Goal: Find contact information: Obtain details needed to contact an individual or organization

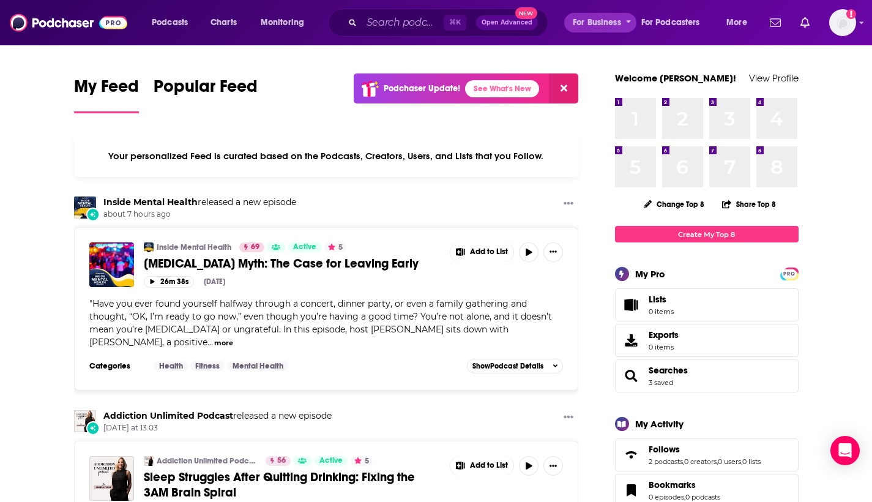
click at [628, 23] on icon "open menu" at bounding box center [628, 22] width 5 height 3
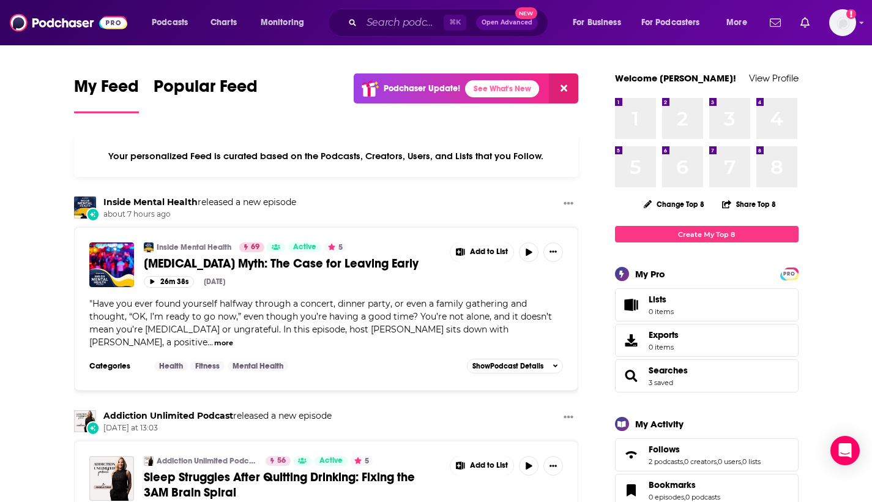
click at [604, 9] on div "Podcasts Charts Monitoring ⌘ K Open Advanced New For Business For Podcasters Mo…" at bounding box center [451, 23] width 616 height 28
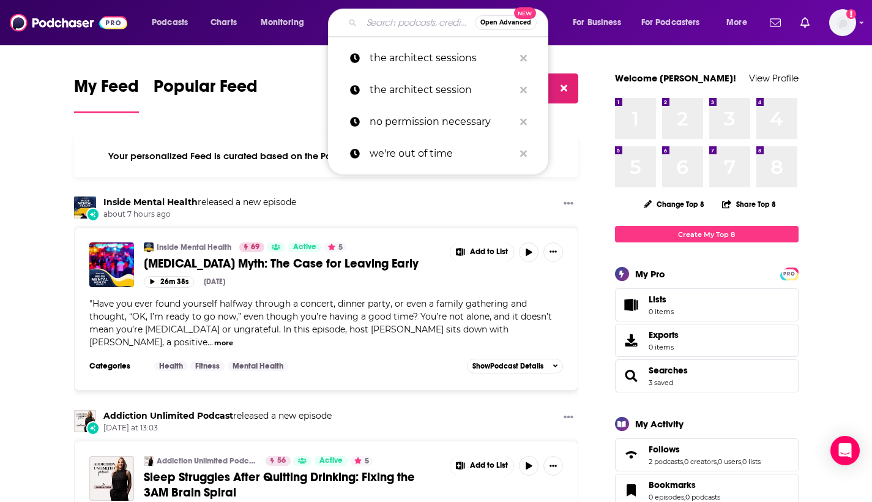
click at [385, 22] on input "Search podcasts, credits, & more..." at bounding box center [418, 23] width 113 height 20
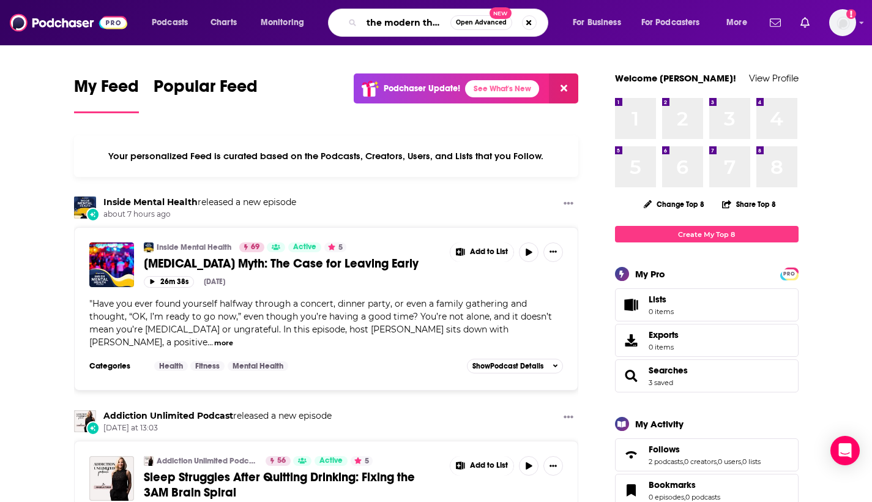
type input "the modern therapist"
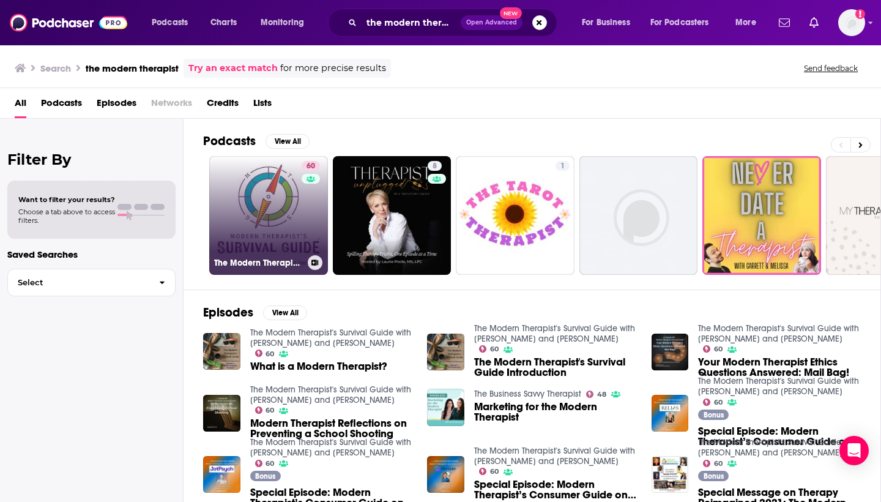
click at [296, 203] on link "60 The Modern Therapist's Survival Guide with [PERSON_NAME] and [PERSON_NAME]" at bounding box center [268, 215] width 119 height 119
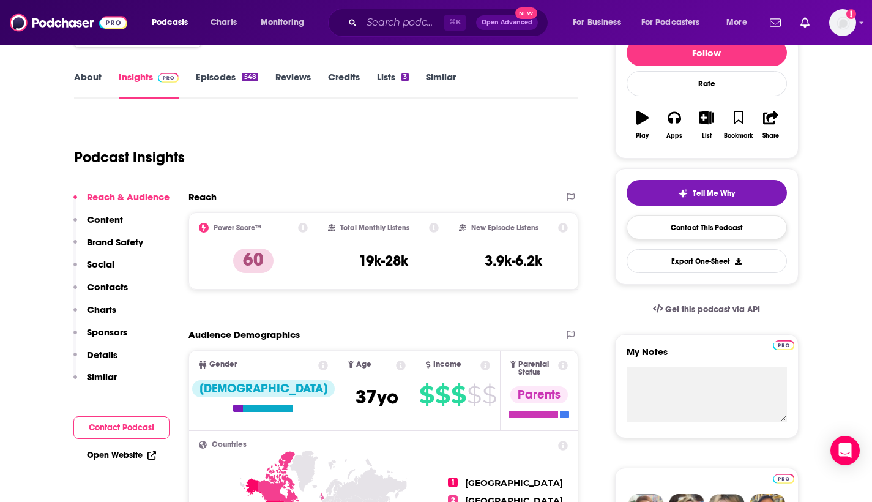
scroll to position [168, 0]
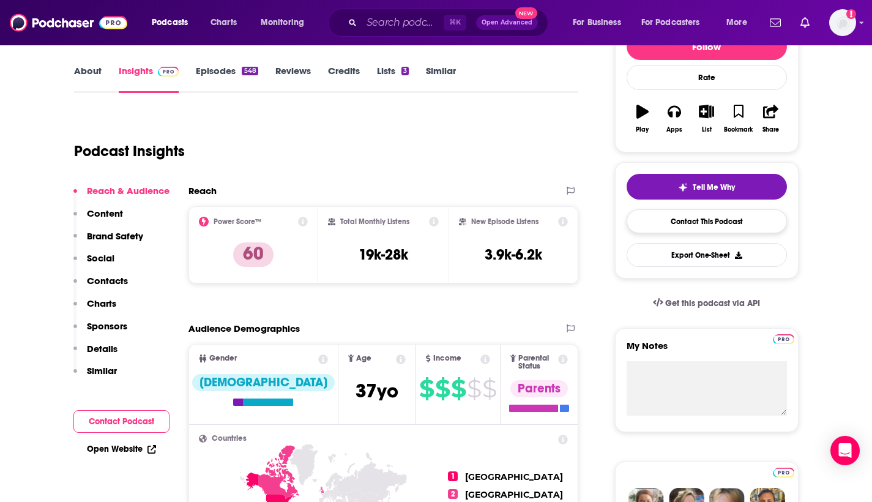
click at [718, 219] on link "Contact This Podcast" at bounding box center [707, 221] width 160 height 24
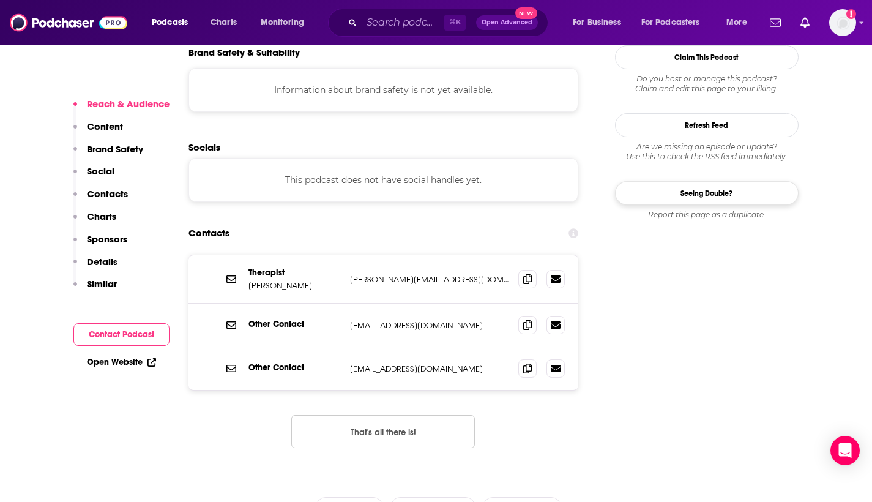
scroll to position [1095, 0]
click at [556, 365] on icon at bounding box center [556, 368] width 10 height 7
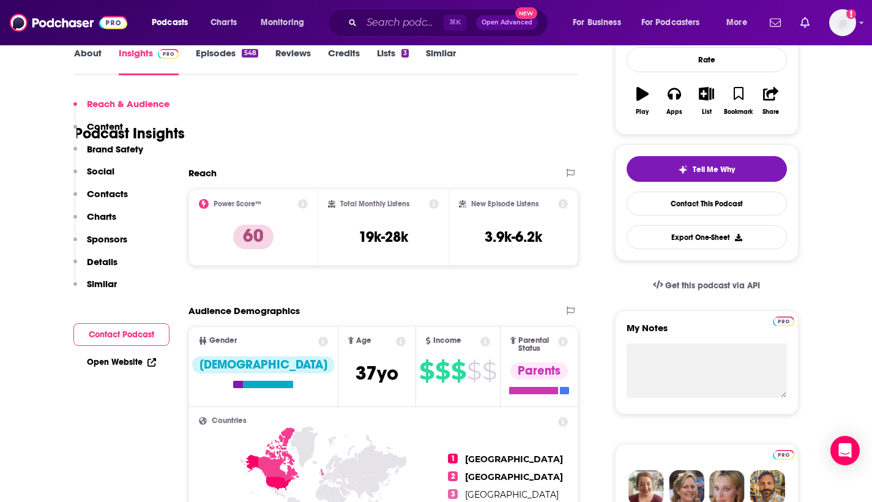
scroll to position [251, 0]
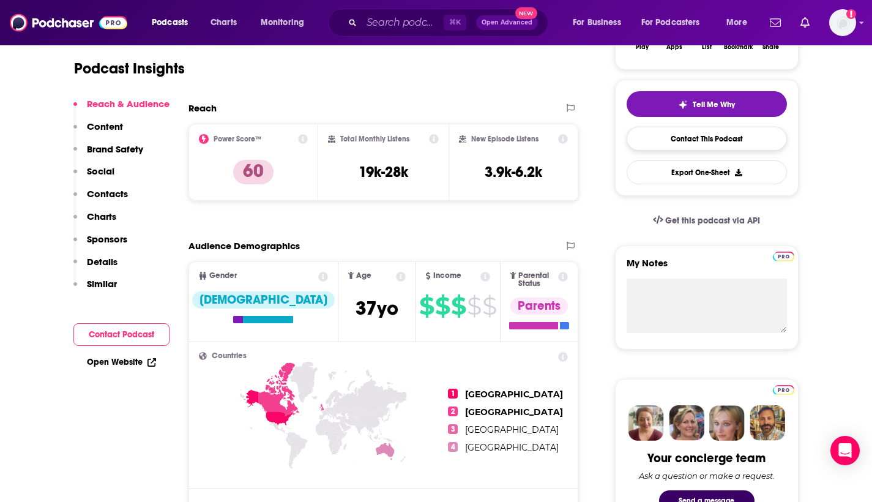
click at [701, 138] on link "Contact This Podcast" at bounding box center [707, 139] width 160 height 24
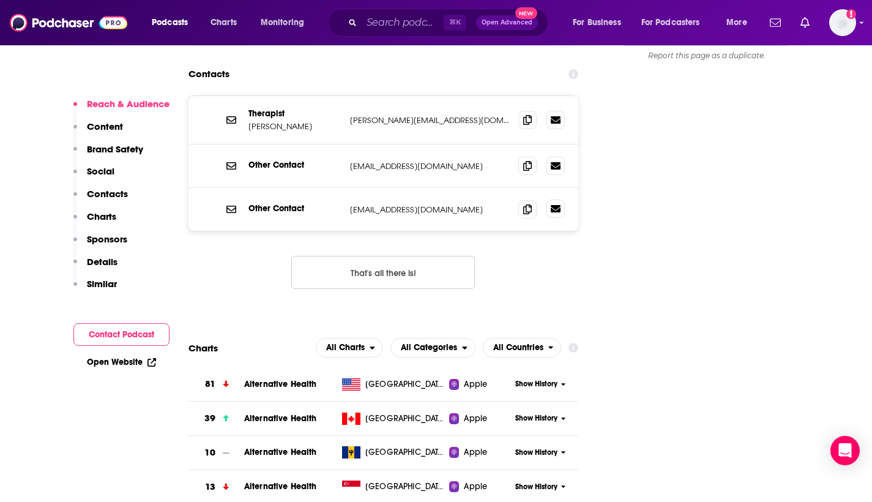
click at [561, 205] on icon at bounding box center [556, 208] width 10 height 7
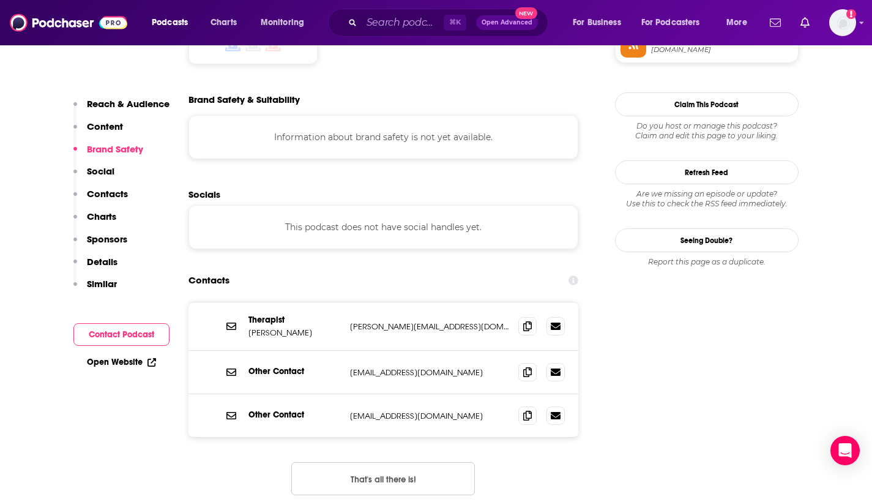
scroll to position [906, 0]
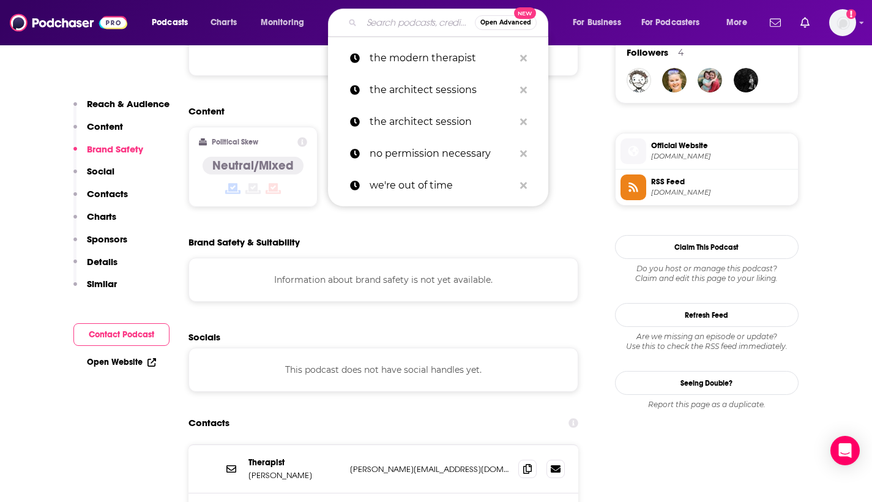
click at [400, 22] on input "Search podcasts, credits, & more..." at bounding box center [418, 23] width 113 height 20
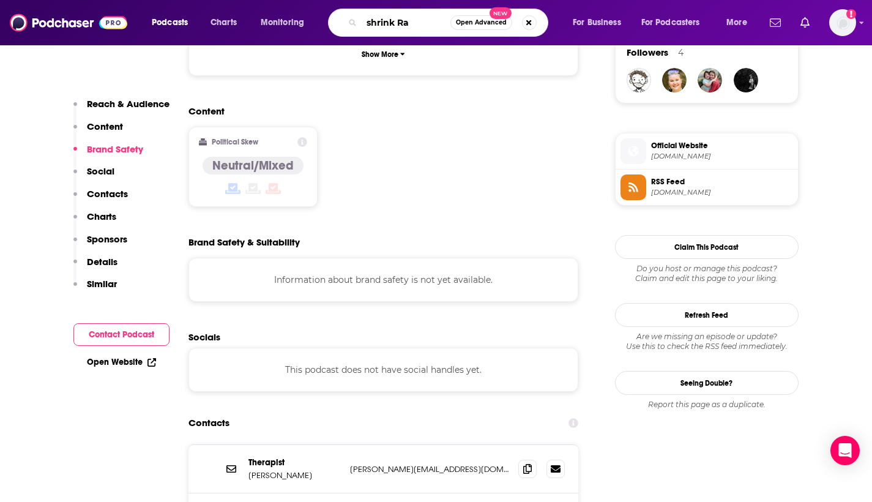
type input "shrink Rap"
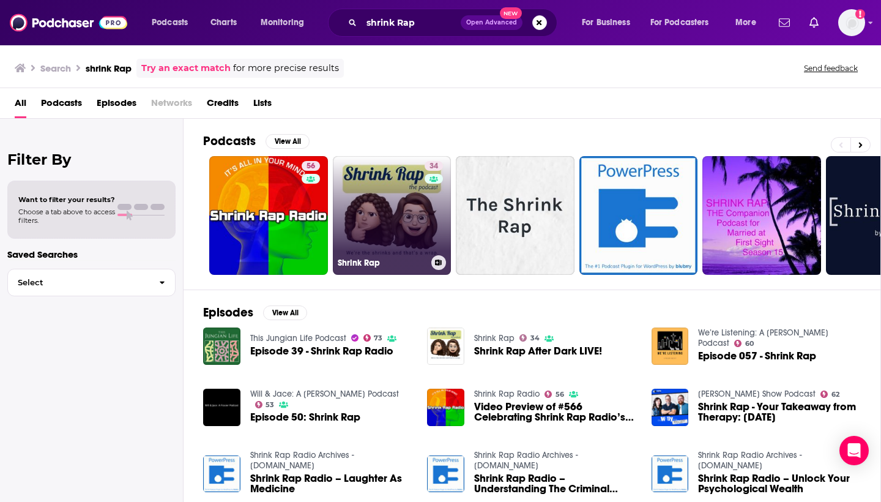
click at [399, 203] on link "34 Shrink Rap" at bounding box center [392, 215] width 119 height 119
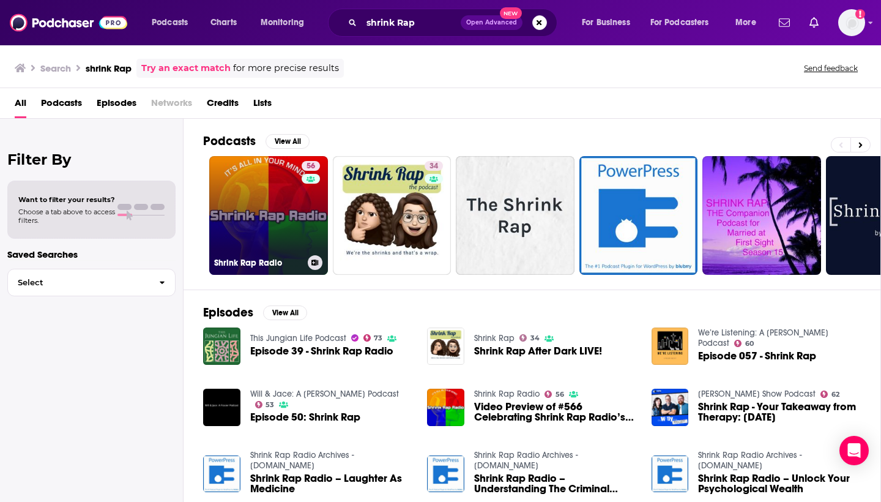
click at [266, 168] on link "56 Shrink Rap Radio" at bounding box center [268, 215] width 119 height 119
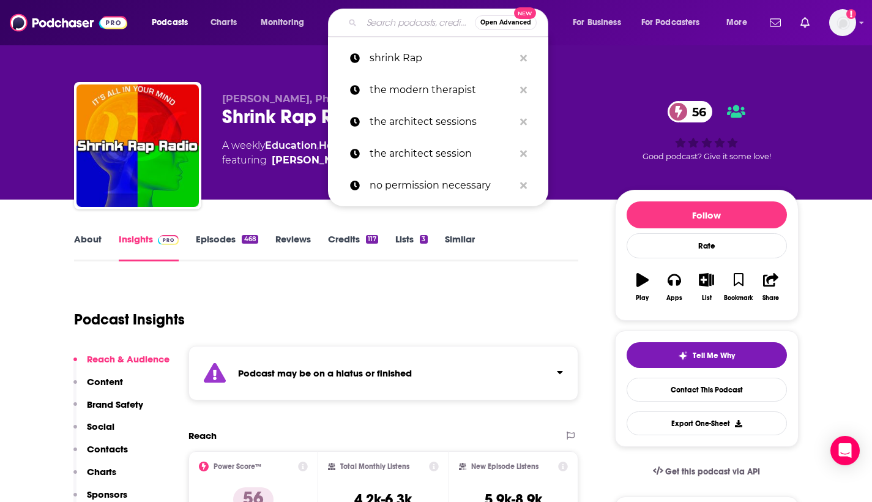
click at [378, 23] on input "Search podcasts, credits, & more..." at bounding box center [418, 23] width 113 height 20
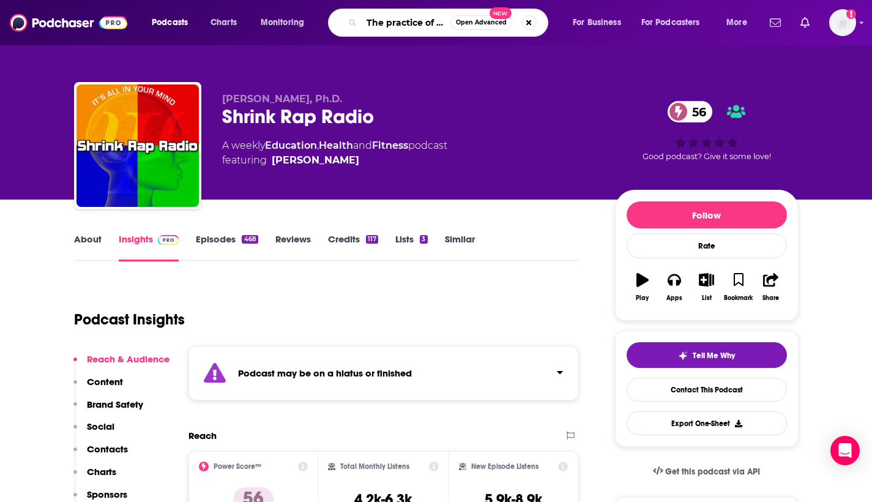
type input "The practice of the practice"
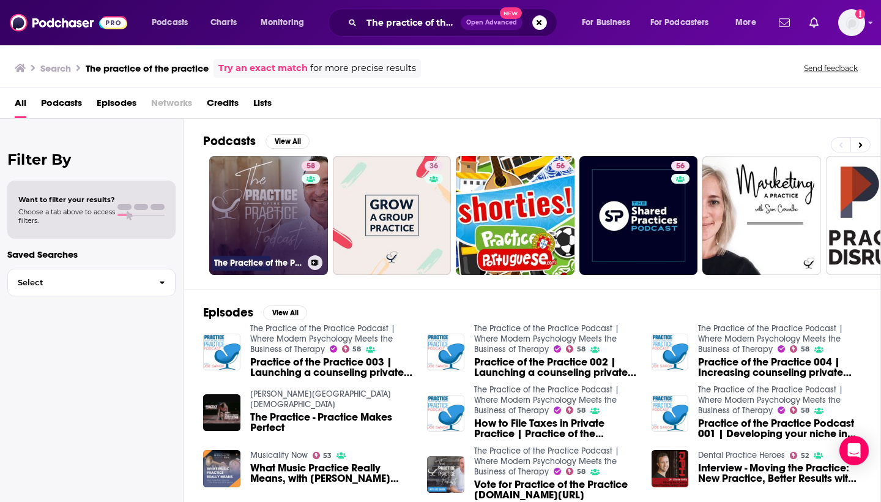
click at [252, 192] on link "58 The Practice of the Practice Podcast | Where Modern Psychology Meets the Bus…" at bounding box center [268, 215] width 119 height 119
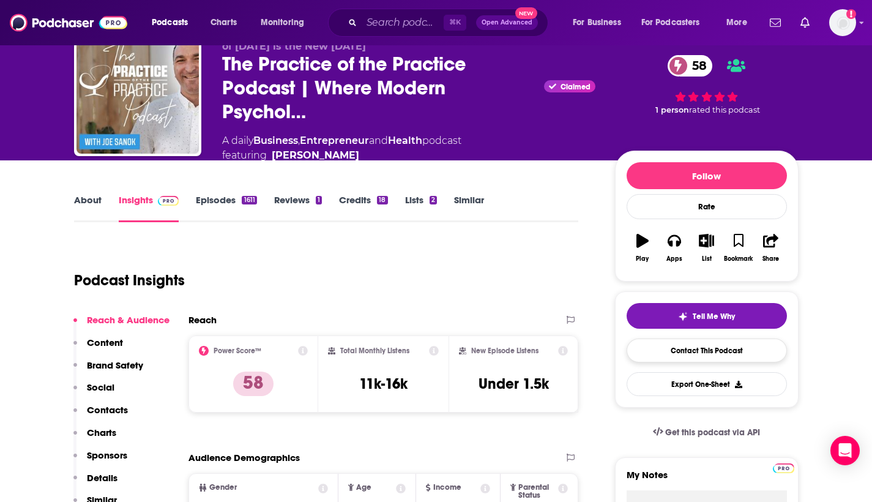
scroll to position [134, 0]
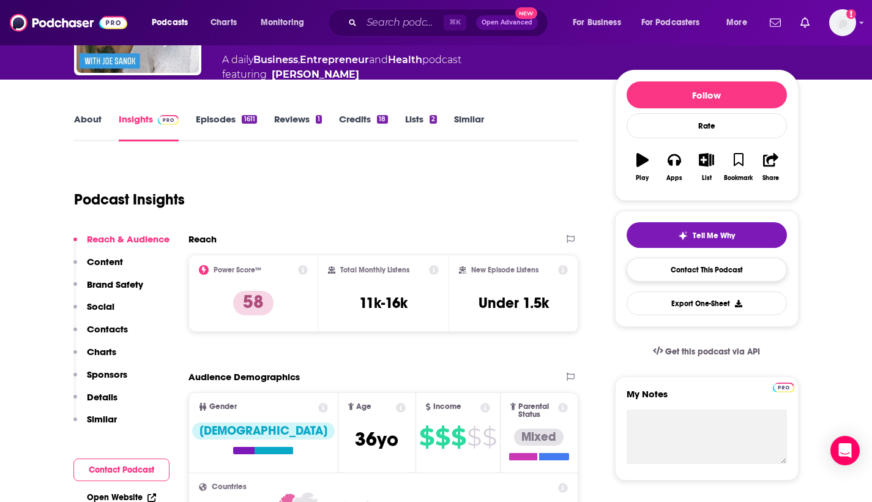
click at [721, 272] on link "Contact This Podcast" at bounding box center [707, 270] width 160 height 24
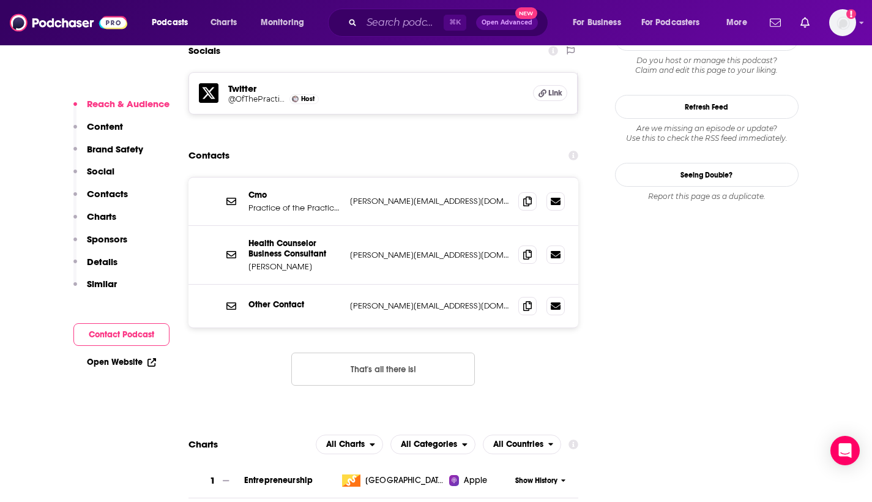
scroll to position [1234, 0]
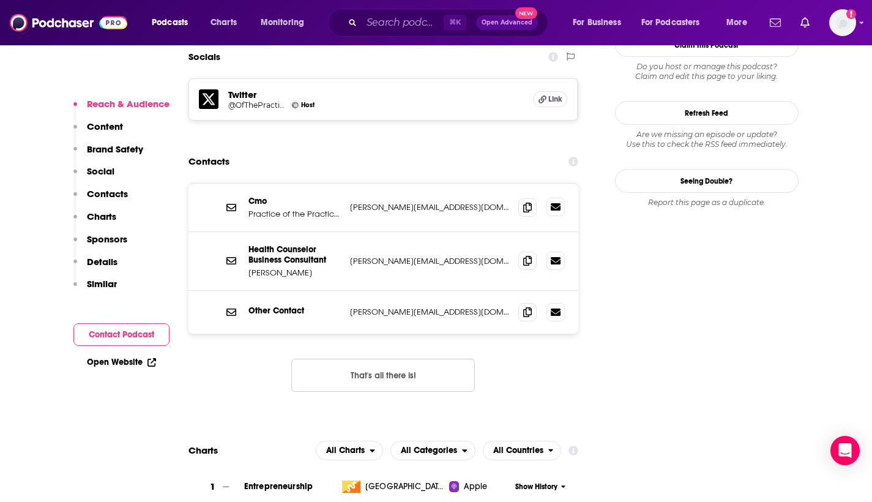
click at [557, 203] on icon at bounding box center [556, 206] width 10 height 7
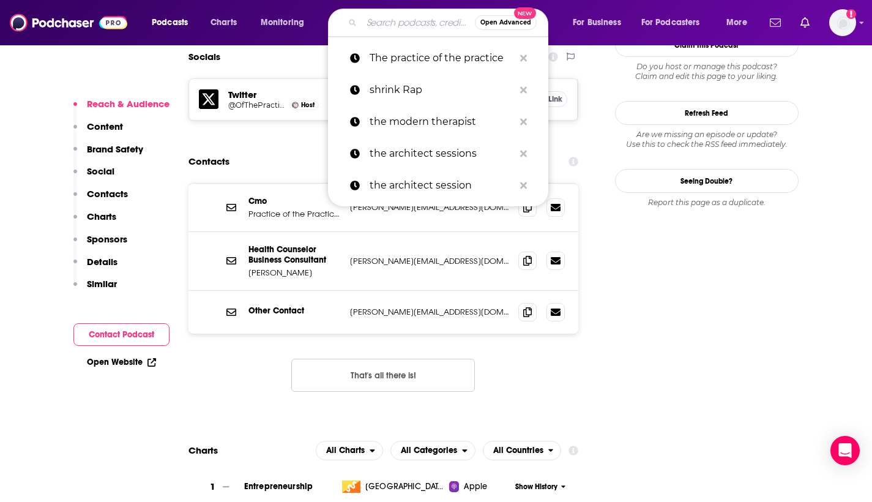
click at [381, 23] on input "Search podcasts, credits, & more..." at bounding box center [418, 23] width 113 height 20
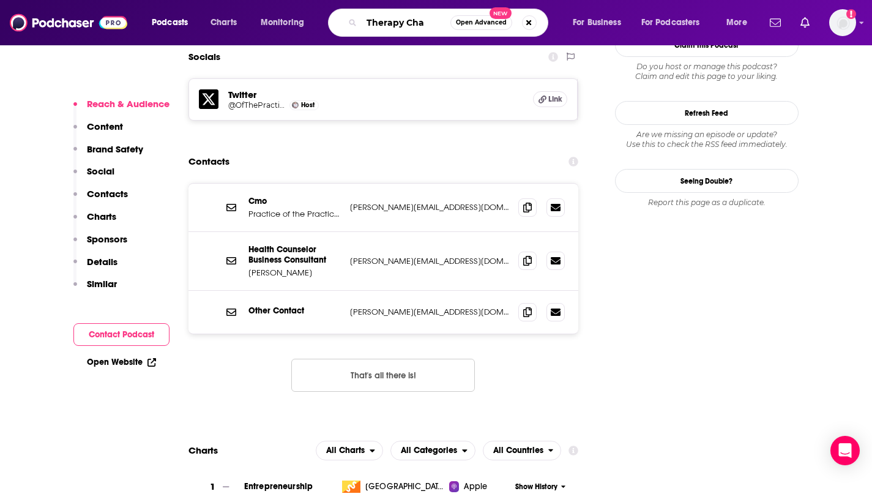
type input "Therapy Chat"
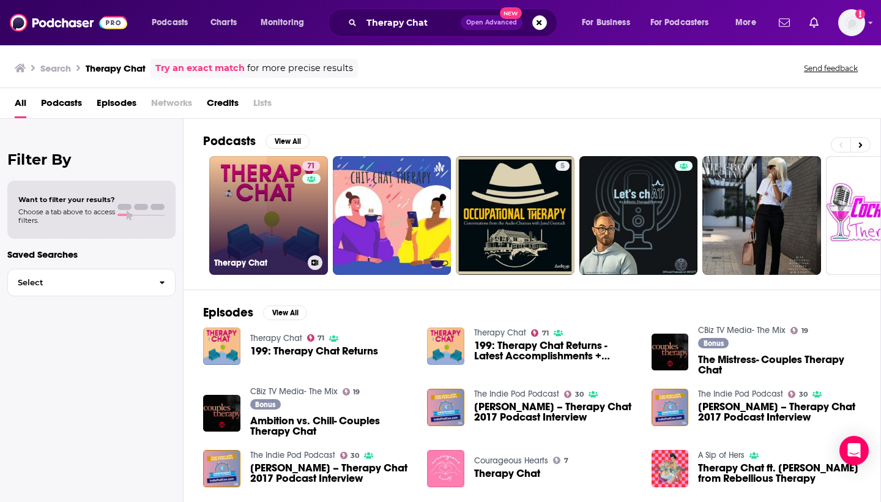
click at [258, 191] on link "71 Therapy Chat" at bounding box center [268, 215] width 119 height 119
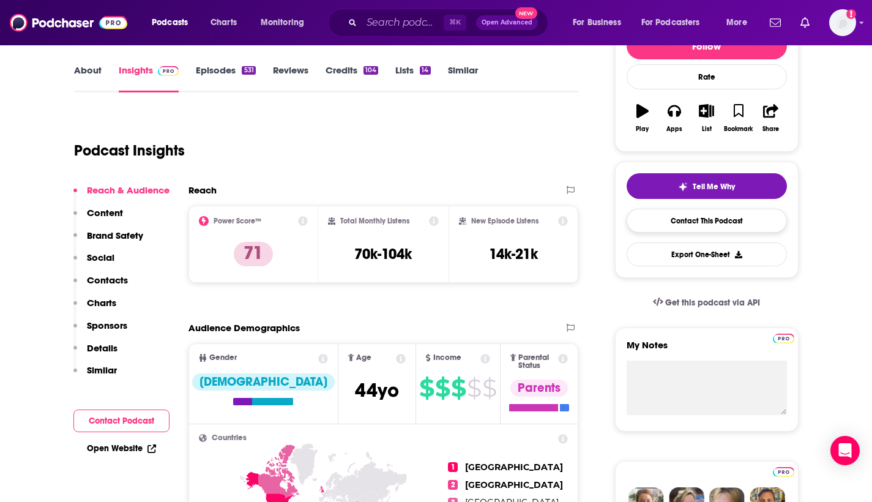
scroll to position [172, 0]
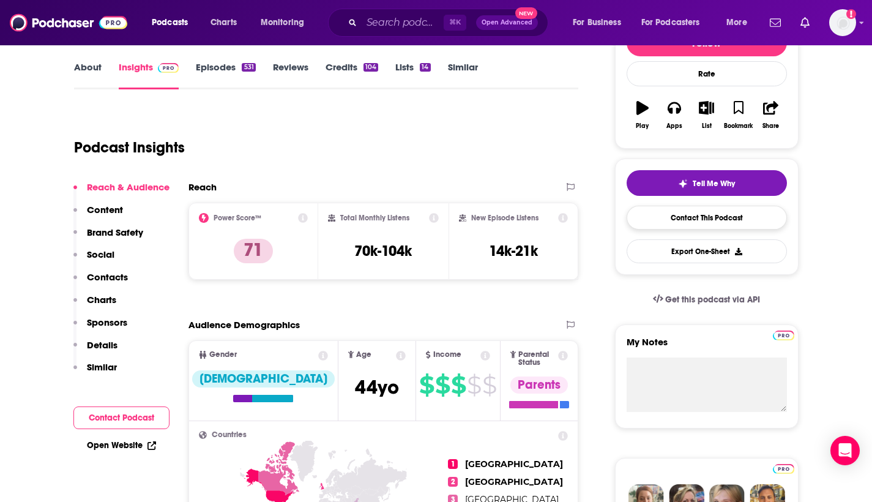
click at [698, 217] on link "Contact This Podcast" at bounding box center [707, 218] width 160 height 24
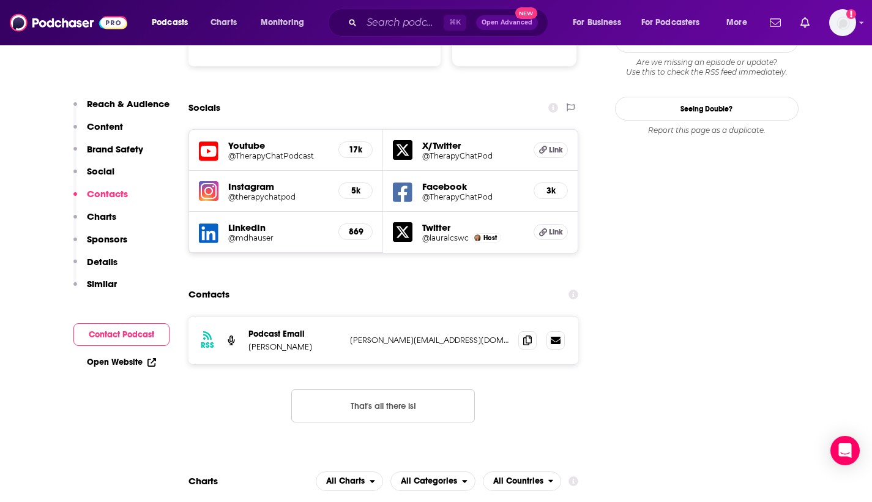
scroll to position [1359, 0]
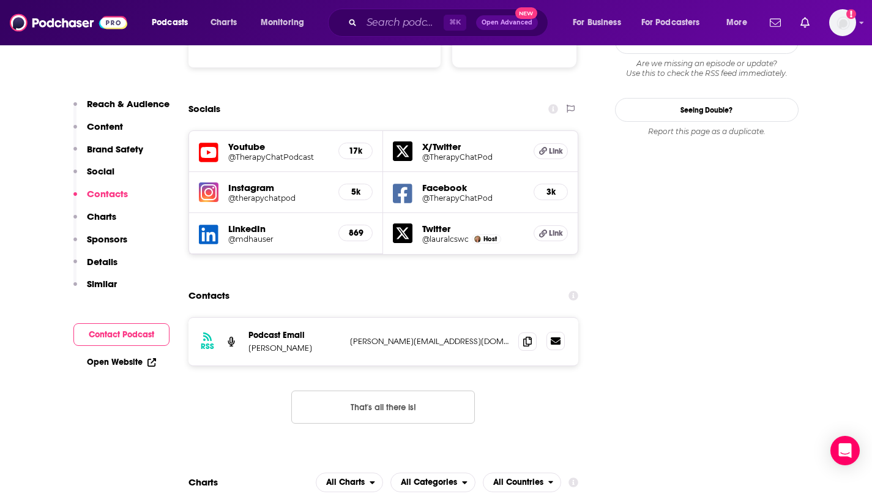
click at [557, 337] on icon at bounding box center [556, 340] width 10 height 7
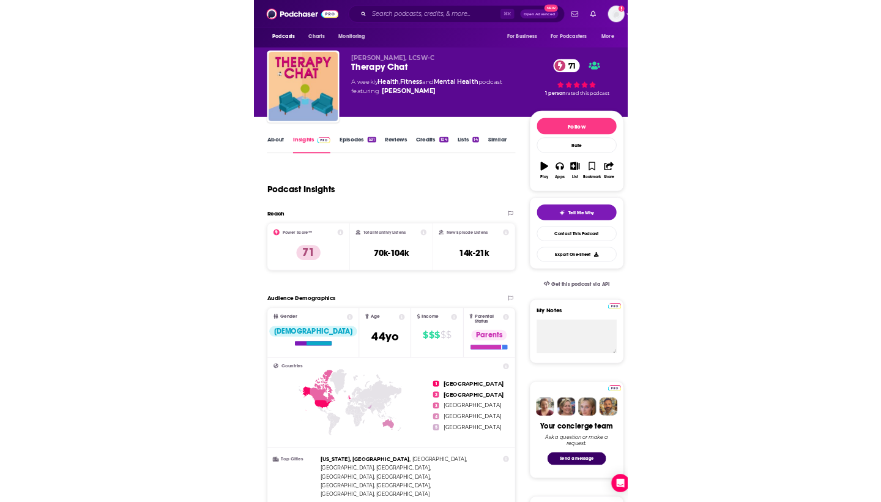
scroll to position [0, 0]
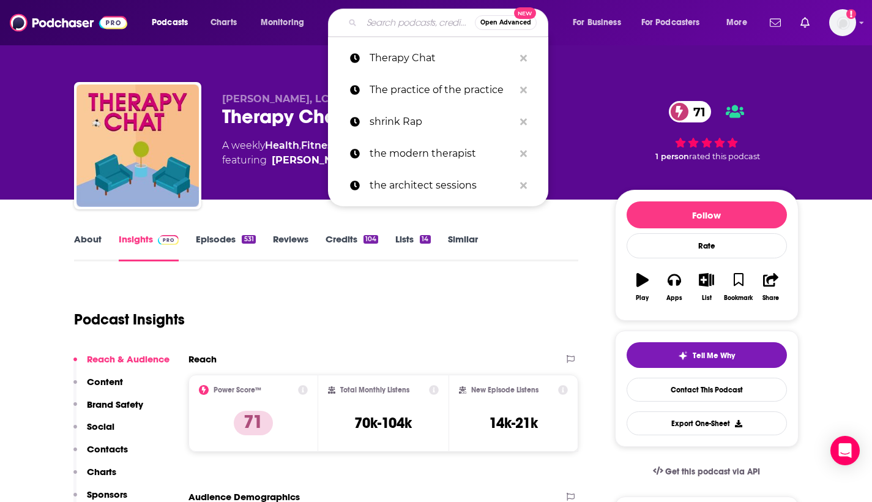
click at [380, 23] on input "Search podcasts, credits, & more..." at bounding box center [418, 23] width 113 height 20
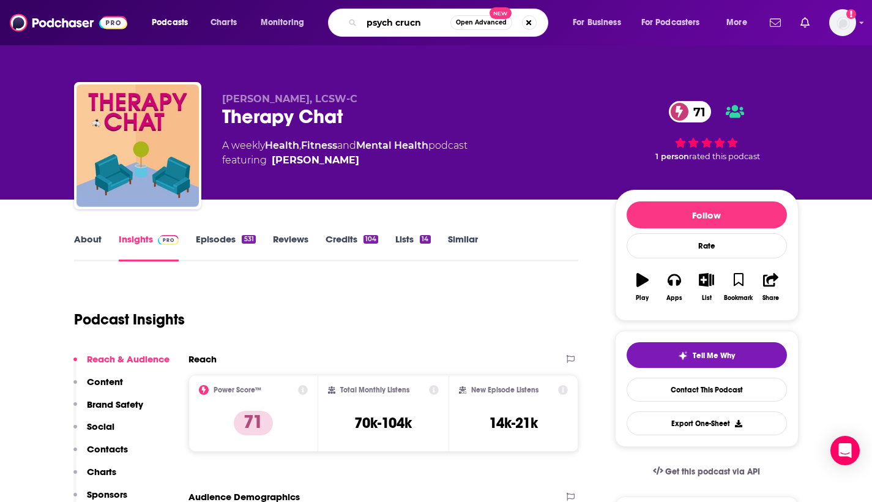
type input "psych crucnh"
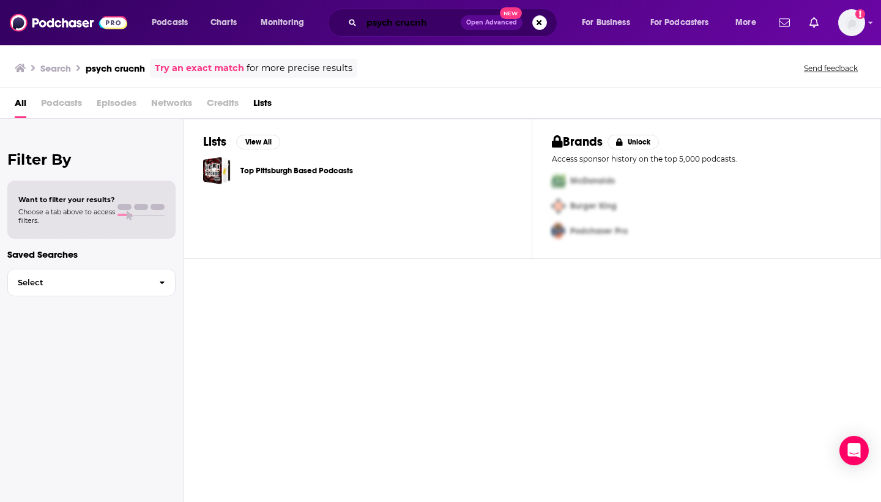
click at [420, 24] on input "psych crucnh" at bounding box center [411, 23] width 99 height 20
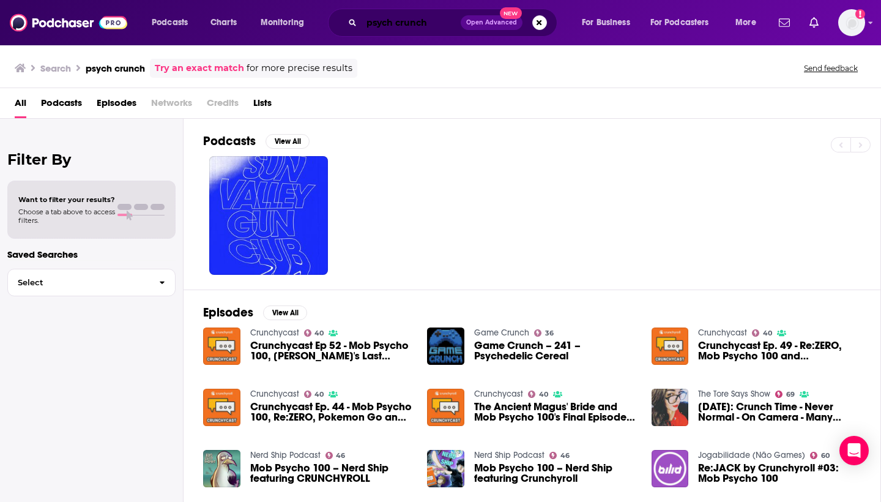
click at [397, 21] on input "psych crunch" at bounding box center [411, 23] width 99 height 20
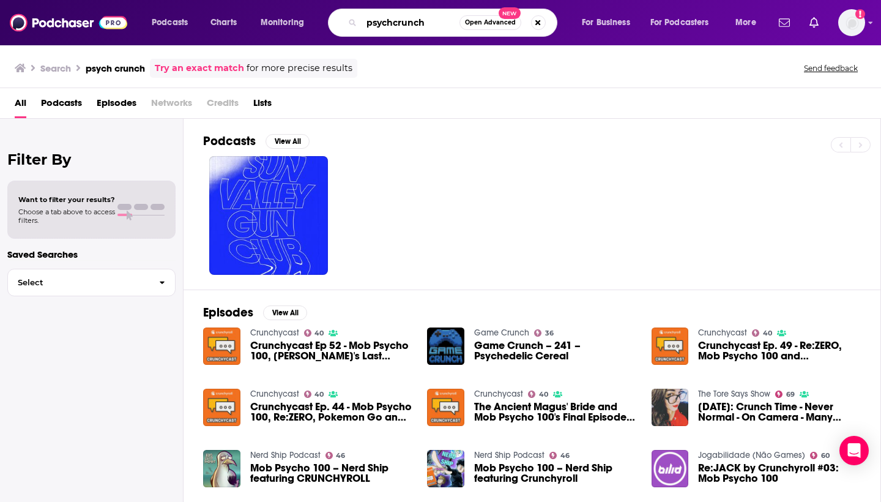
type input "psychcrunch"
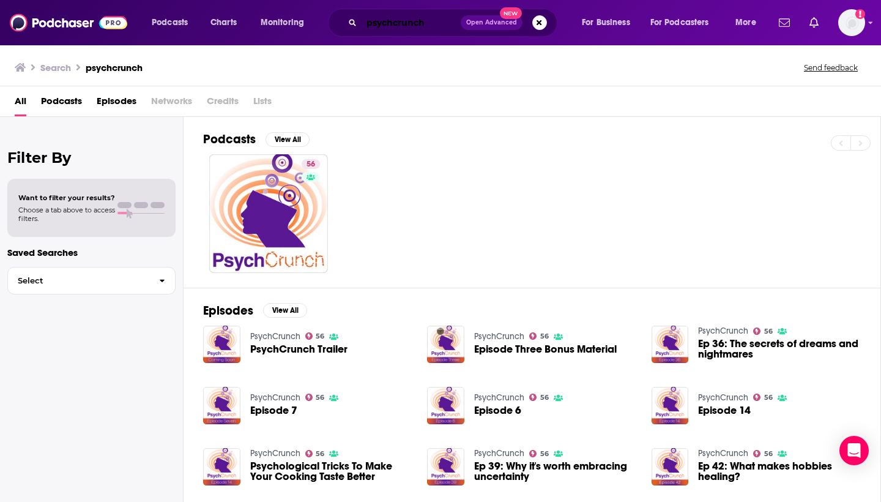
click at [406, 23] on input "psychcrunch" at bounding box center [411, 23] width 99 height 20
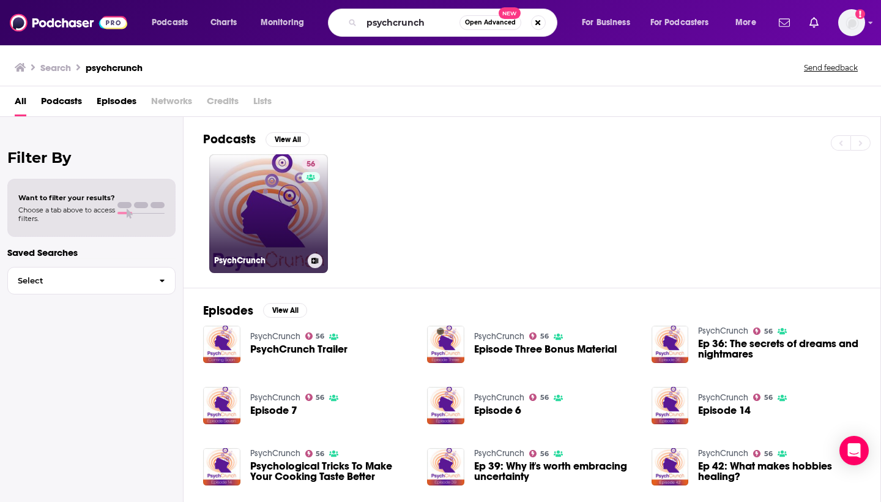
click at [237, 207] on link "56 PsychCrunch" at bounding box center [268, 213] width 119 height 119
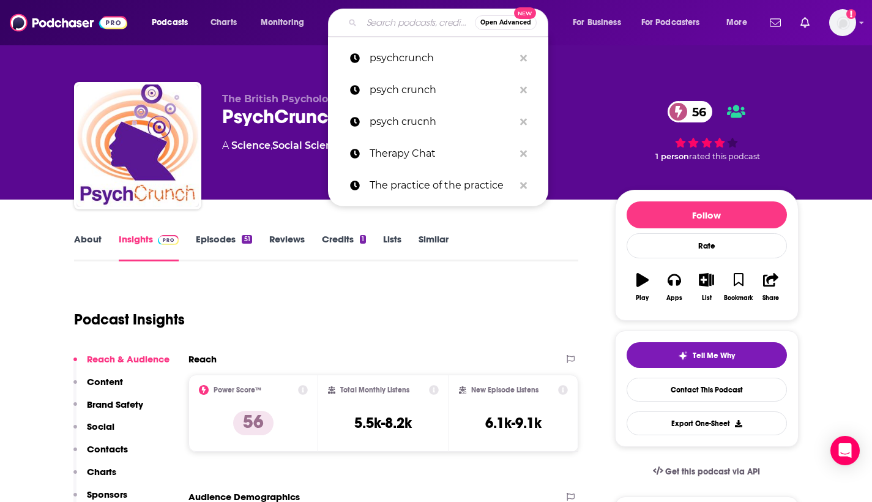
click at [405, 23] on input "Search podcasts, credits, & more..." at bounding box center [418, 23] width 113 height 20
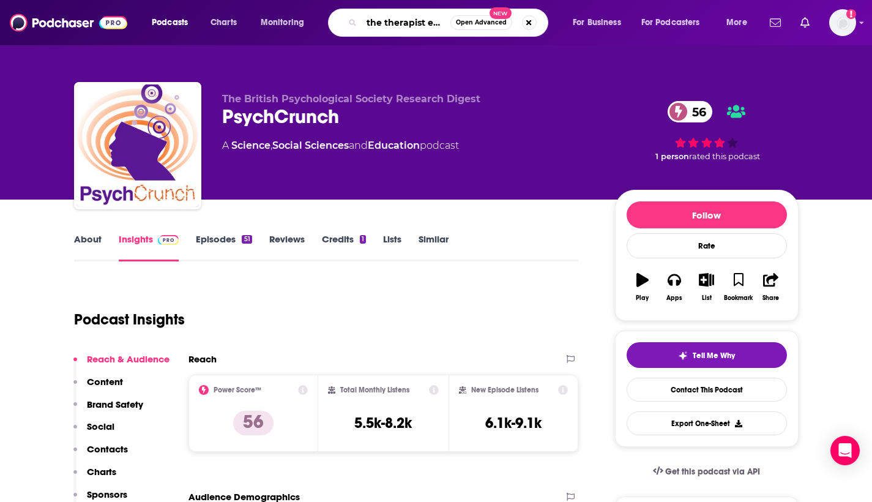
type input "the therapist experience"
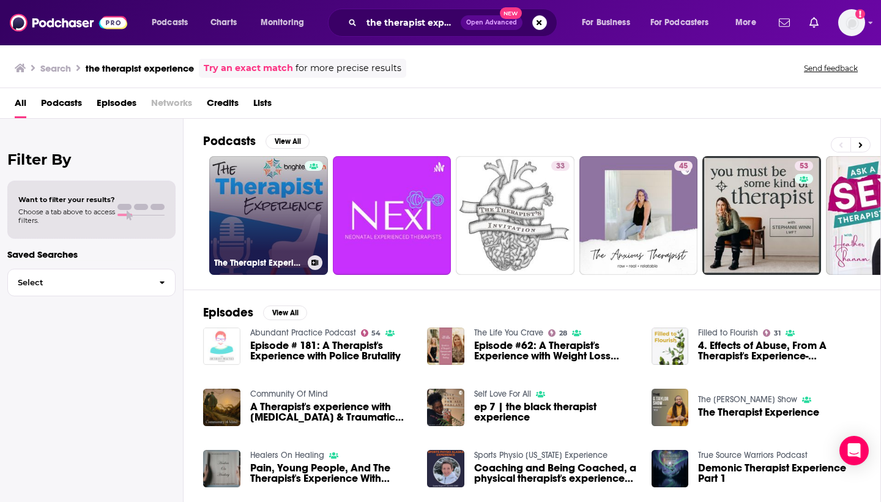
click at [247, 178] on link "The Therapist Experience Podcast by Brighter Vision: Marketing & Business Lesso…" at bounding box center [268, 215] width 119 height 119
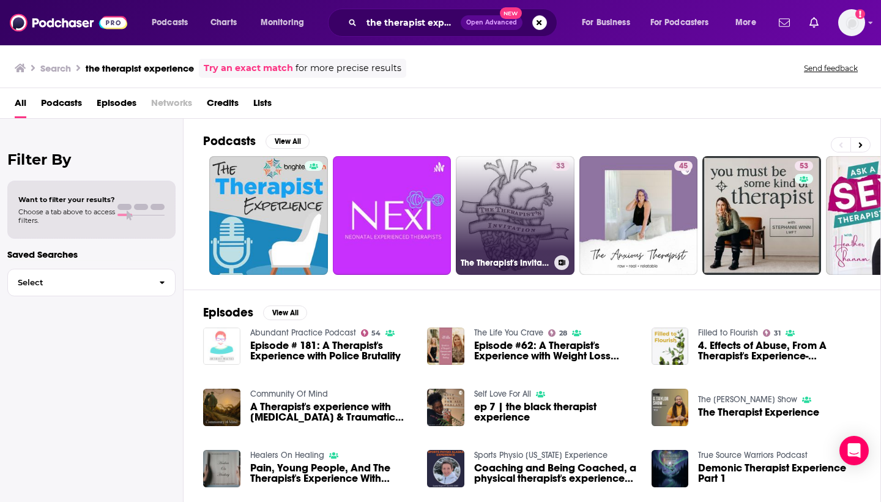
click at [502, 192] on link "33 The Therapist's Invitation" at bounding box center [515, 215] width 119 height 119
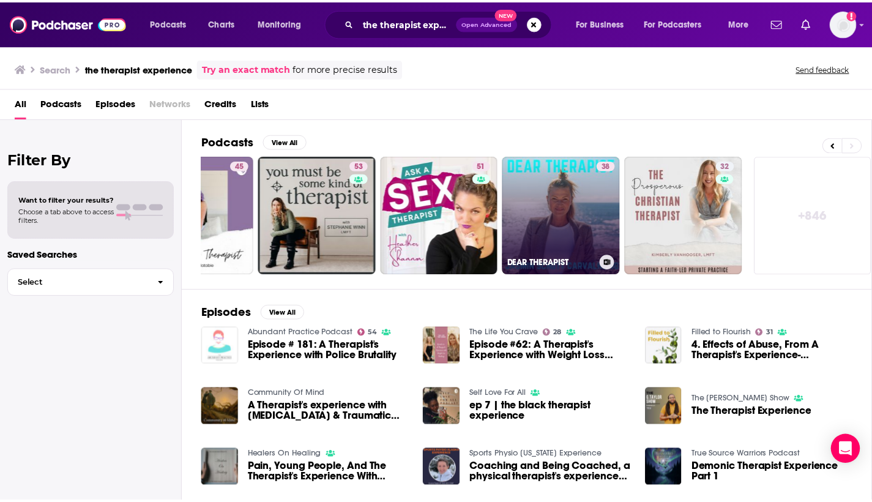
scroll to position [0, 441]
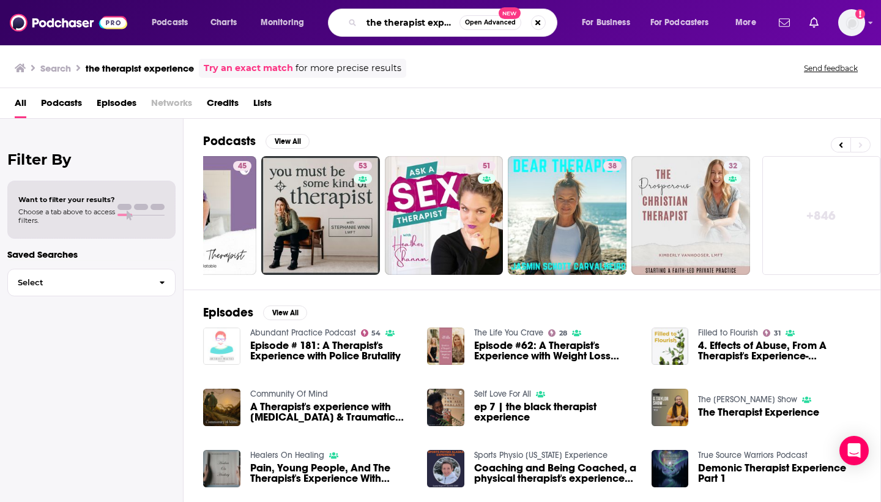
click at [398, 24] on input "the therapist experience" at bounding box center [411, 23] width 98 height 20
type input "therapy parents"
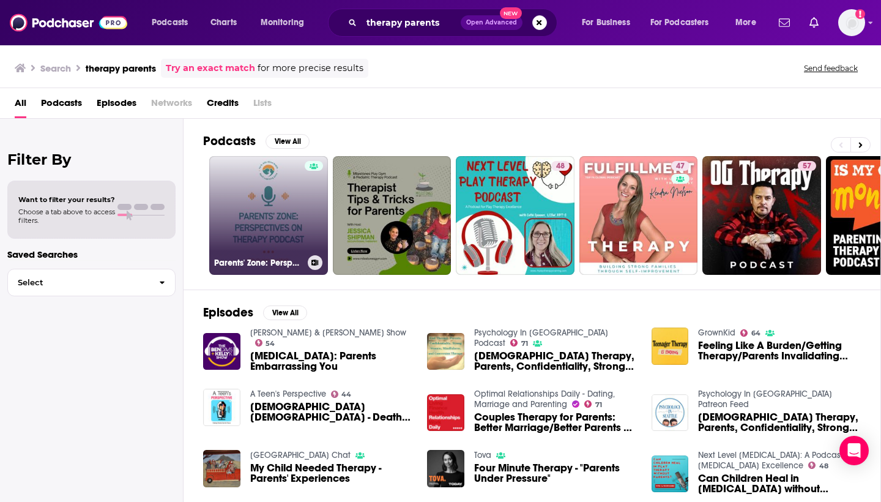
click at [272, 218] on link "Parents' Zone: Perspectives on Therapy Podcast" at bounding box center [268, 215] width 119 height 119
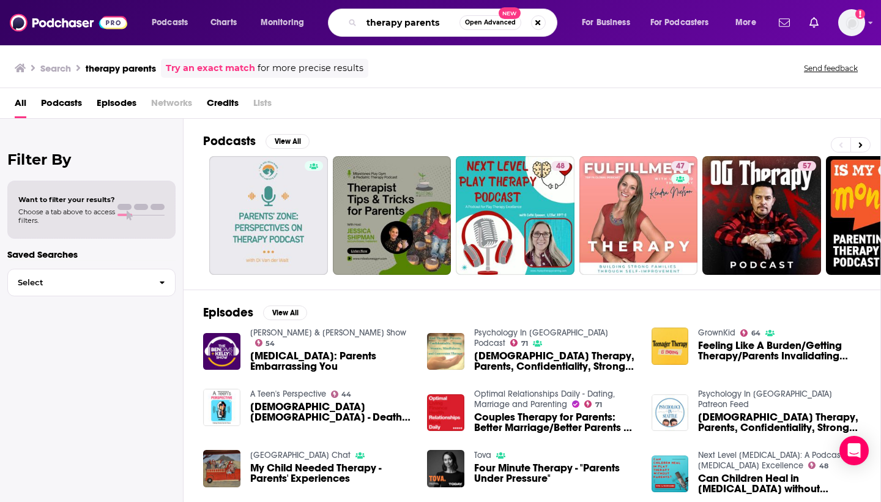
click at [415, 23] on input "therapy parents" at bounding box center [411, 23] width 98 height 20
type input "The therapy show"
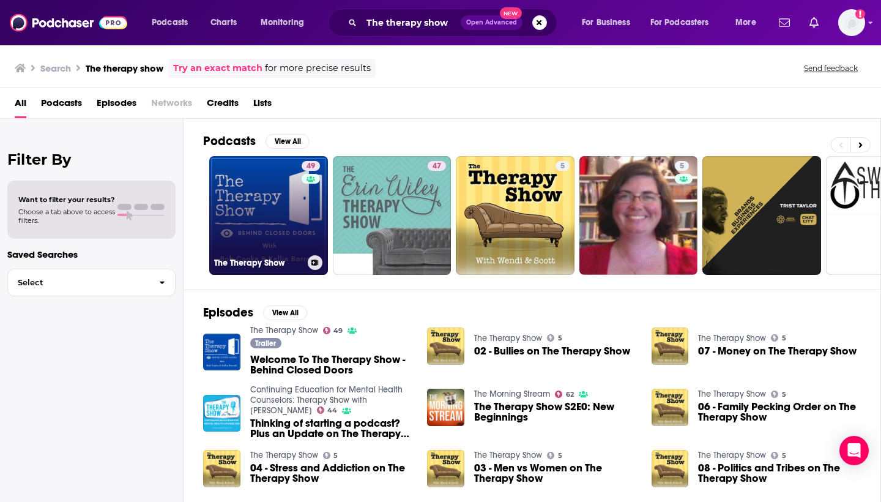
click at [267, 164] on link "49 The Therapy Show" at bounding box center [268, 215] width 119 height 119
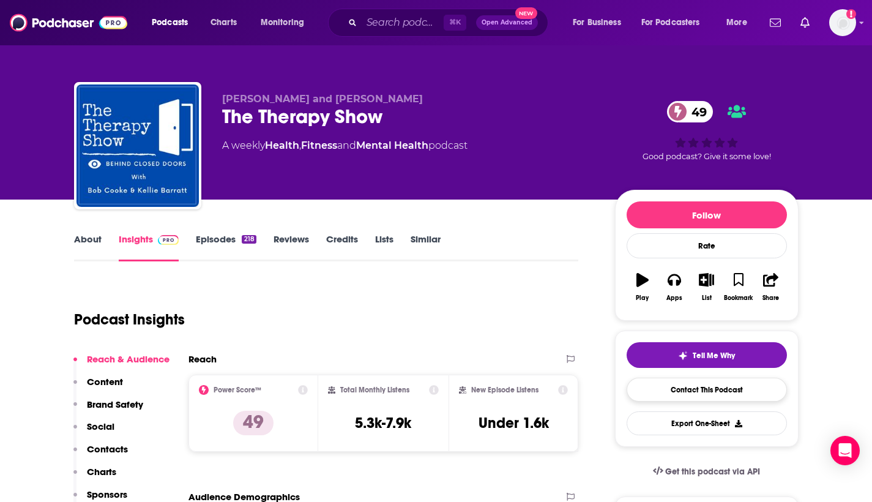
click at [705, 389] on link "Contact This Podcast" at bounding box center [707, 390] width 160 height 24
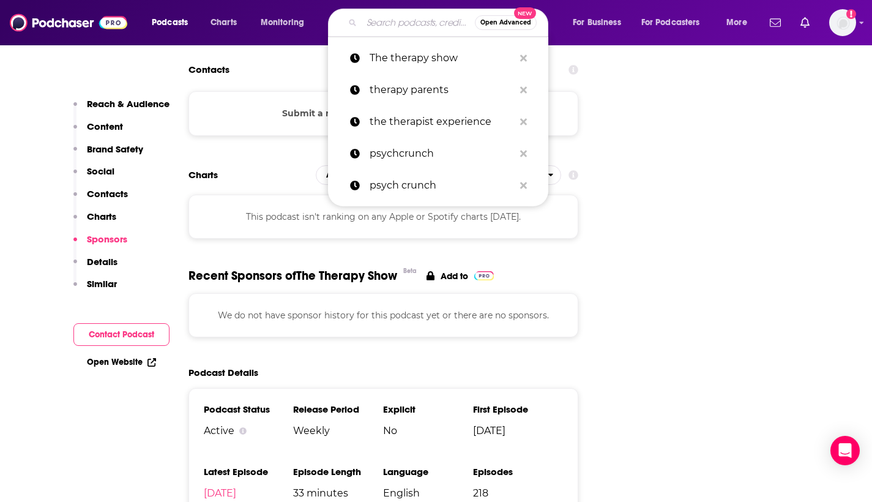
click at [374, 23] on input "Search podcasts, credits, & more..." at bounding box center [418, 23] width 113 height 20
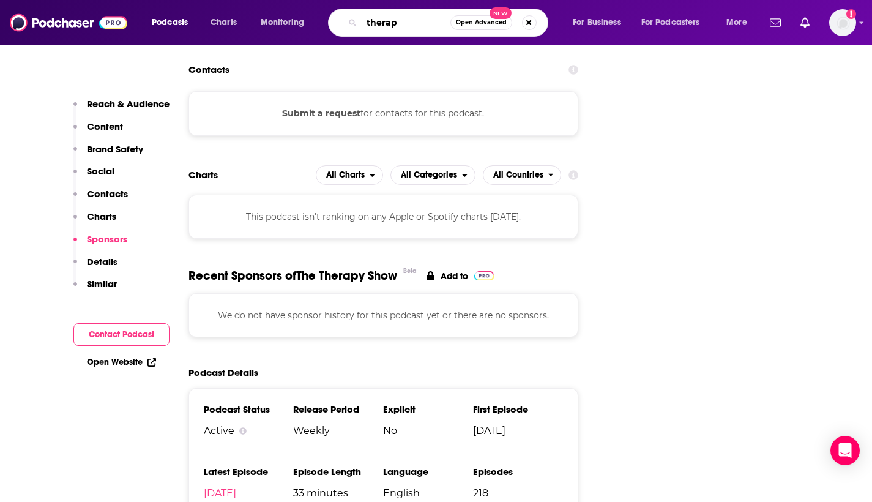
type input "therapy"
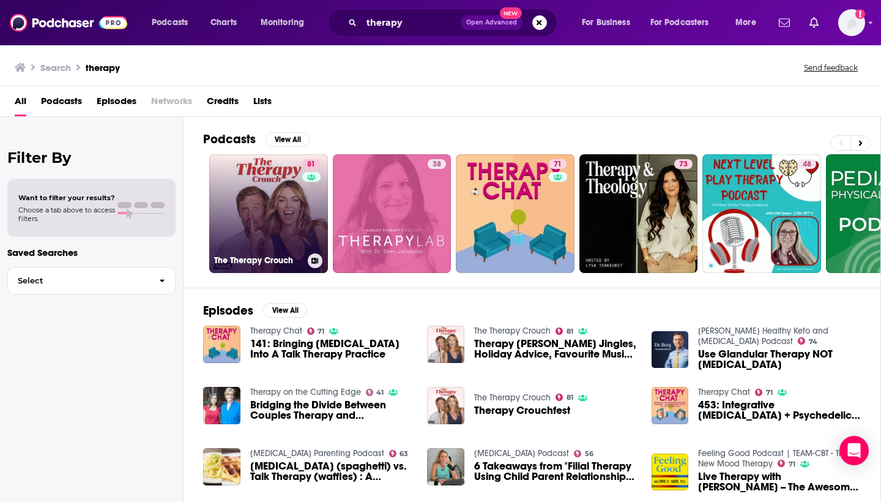
click at [266, 197] on link "81 The Therapy [PERSON_NAME]" at bounding box center [268, 213] width 119 height 119
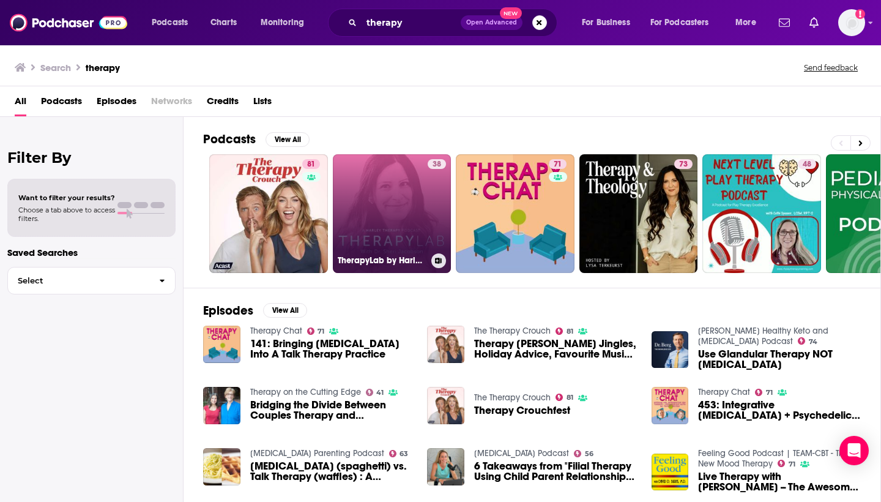
click at [411, 207] on link "38 TherapyLab by Harley Therapy" at bounding box center [392, 213] width 119 height 119
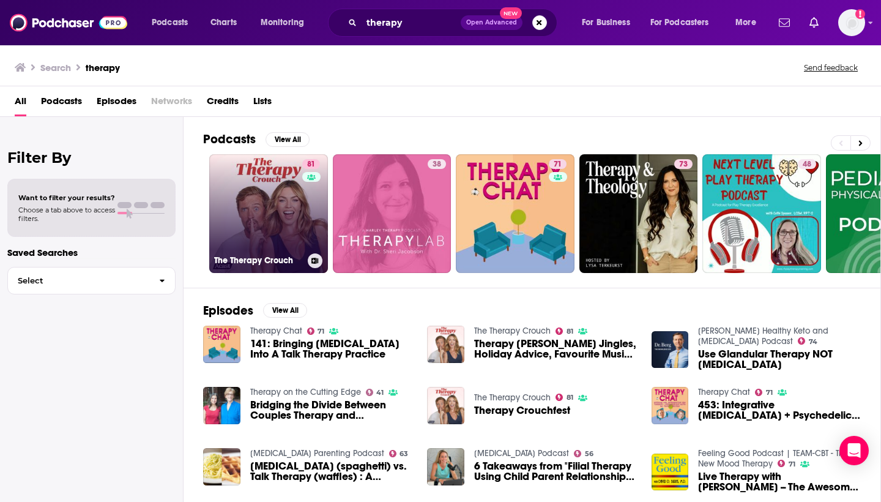
click at [263, 204] on link "81 The Therapy [PERSON_NAME]" at bounding box center [268, 213] width 119 height 119
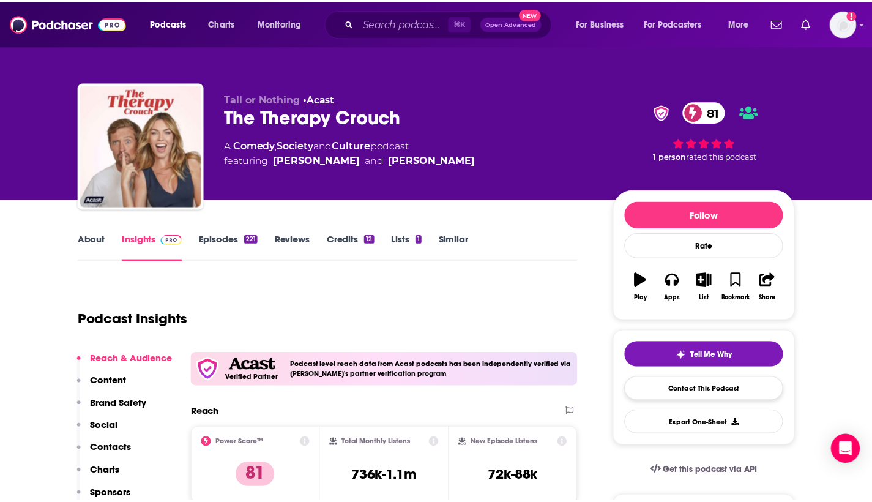
scroll to position [88, 0]
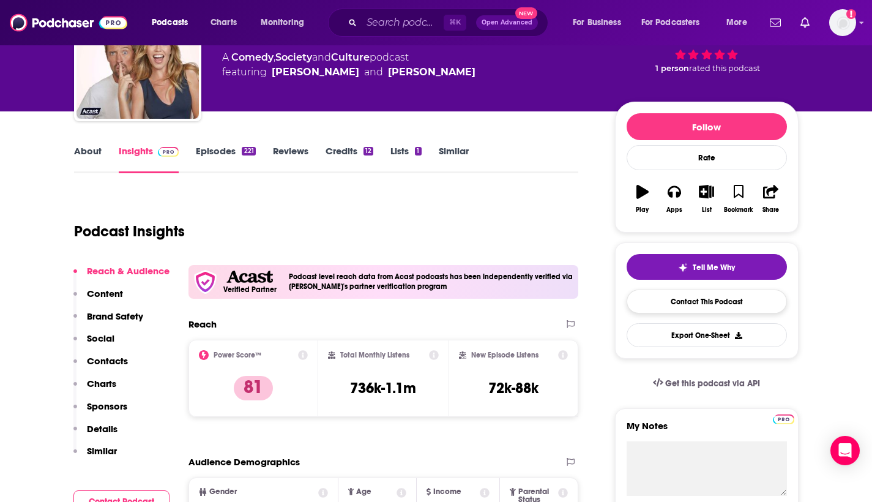
click at [720, 300] on link "Contact This Podcast" at bounding box center [707, 301] width 160 height 24
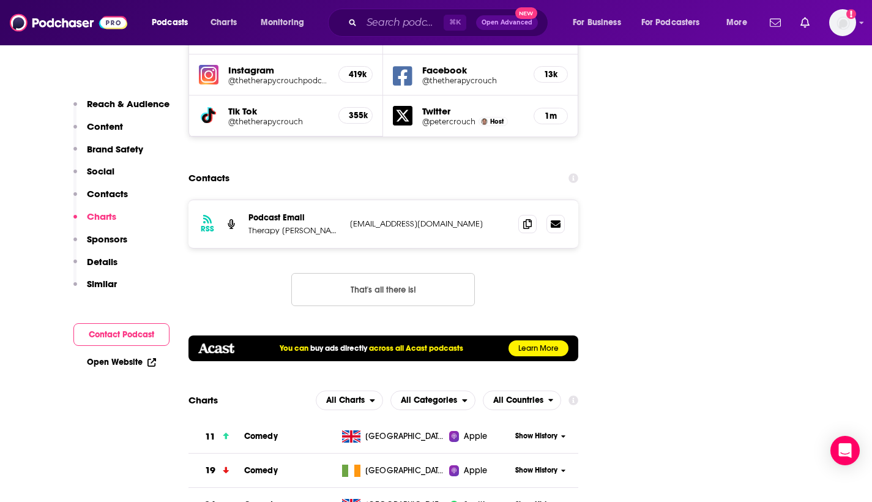
scroll to position [1515, 0]
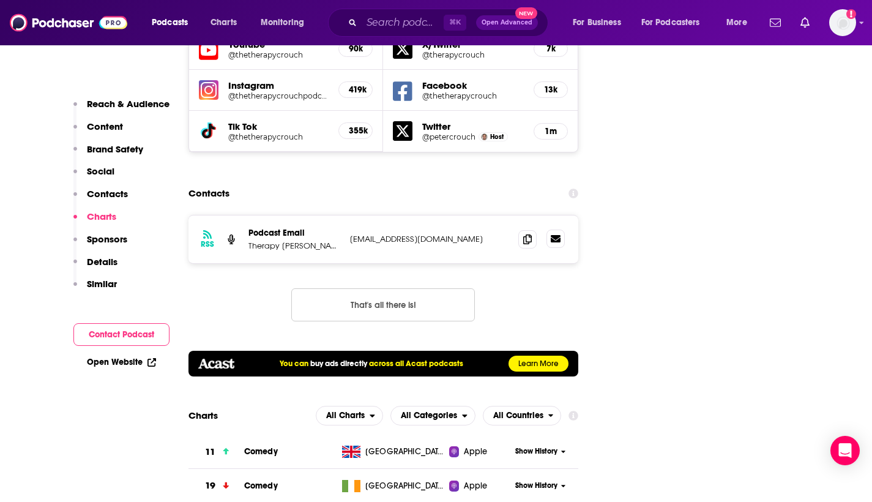
click at [557, 235] on icon at bounding box center [556, 238] width 10 height 7
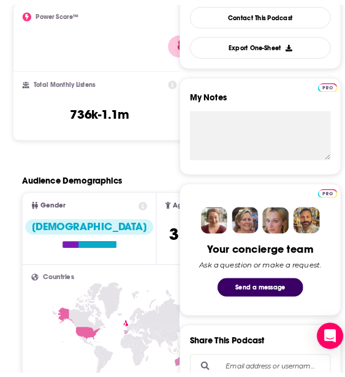
scroll to position [0, 0]
